Goal: Entertainment & Leisure: Consume media (video, audio)

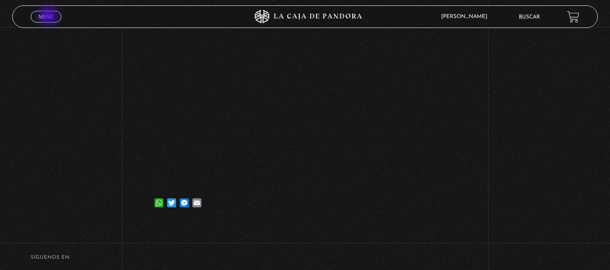
scroll to position [116, 0]
click at [47, 23] on div "Menu Cerrar" at bounding box center [122, 17] width 183 height 22
click at [50, 18] on span "Menu" at bounding box center [45, 16] width 15 height 5
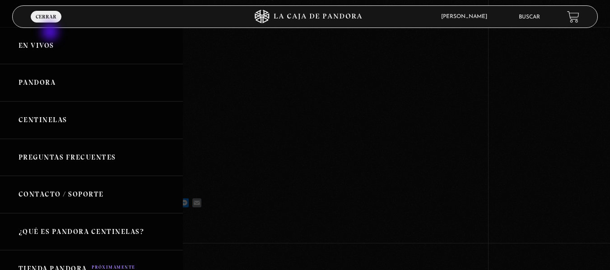
click at [45, 45] on link "En vivos" at bounding box center [91, 45] width 183 height 37
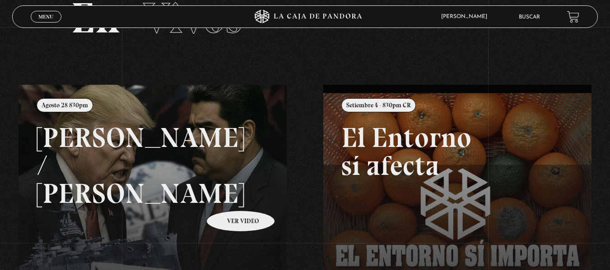
scroll to position [53, 0]
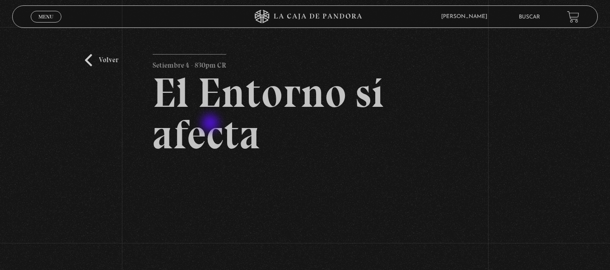
click at [211, 124] on h2 "El Entorno sí afecta" at bounding box center [305, 113] width 304 height 83
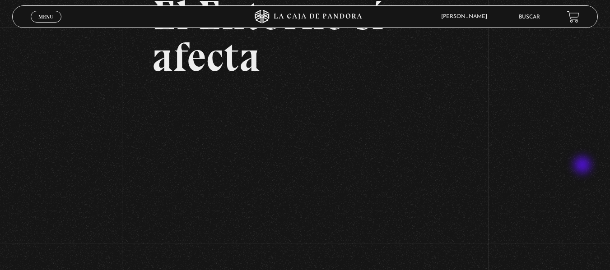
scroll to position [78, 0]
